Goal: Use online tool/utility: Use online tool/utility

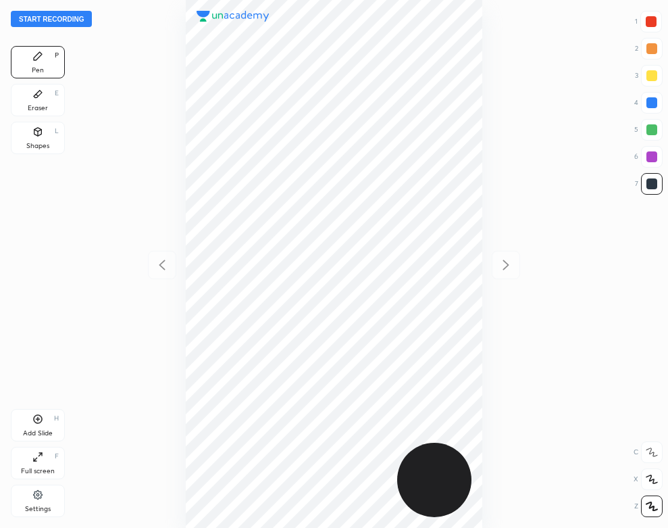
scroll to position [528, 452]
click at [69, 17] on button "Start recording" at bounding box center [51, 19] width 81 height 16
click at [74, 19] on button "End recording" at bounding box center [48, 19] width 75 height 16
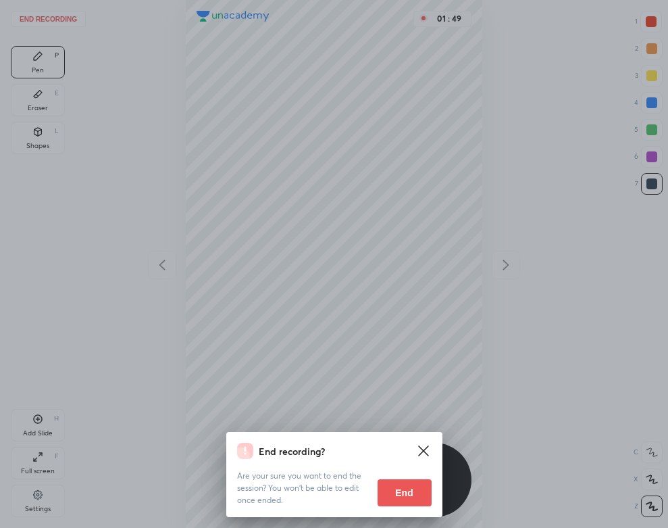
click at [386, 500] on button "End" at bounding box center [405, 492] width 54 height 27
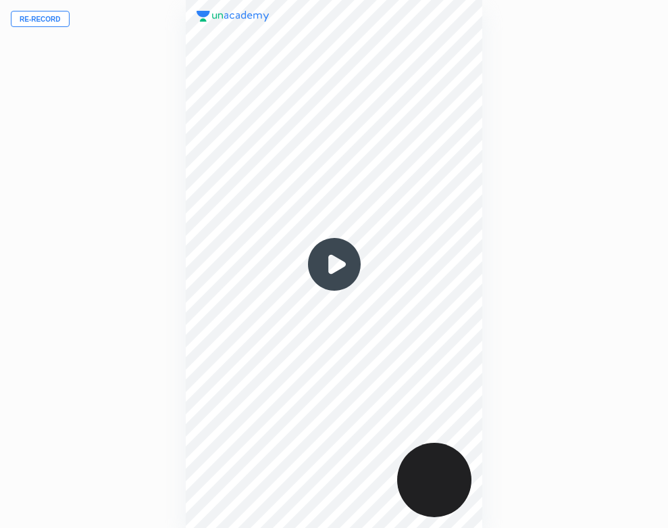
click at [336, 263] on img at bounding box center [334, 264] width 65 height 65
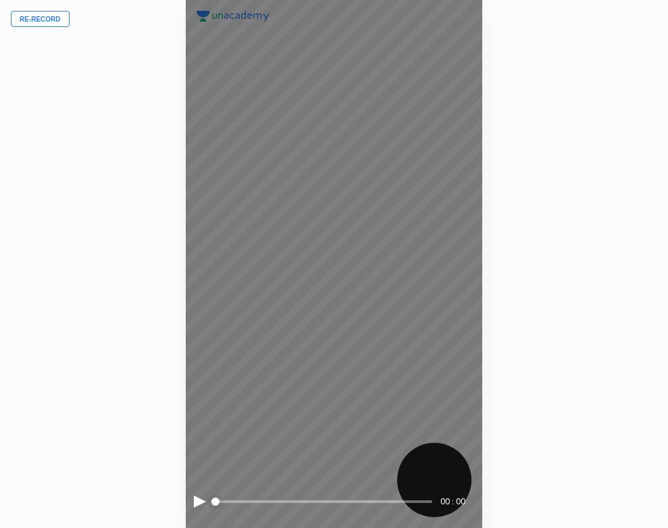
click at [198, 499] on div at bounding box center [200, 501] width 12 height 12
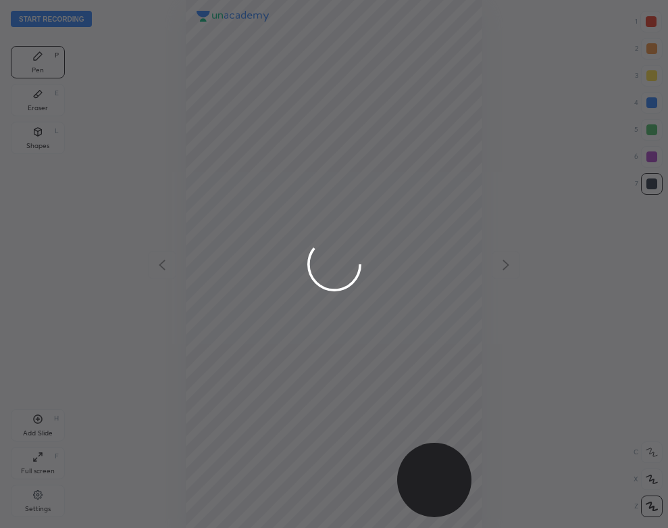
scroll to position [528, 452]
